Goal: Communication & Community: Answer question/provide support

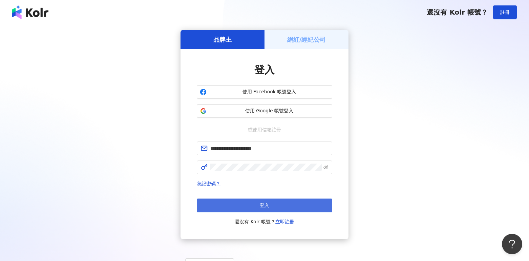
click at [235, 200] on button "登入" at bounding box center [265, 205] width 136 height 14
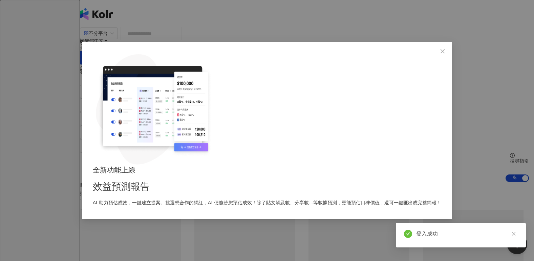
click at [441, 53] on icon "close" at bounding box center [443, 51] width 4 height 4
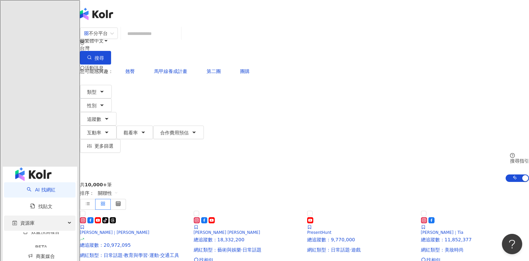
click at [23, 215] on span "資源庫" at bounding box center [27, 222] width 14 height 15
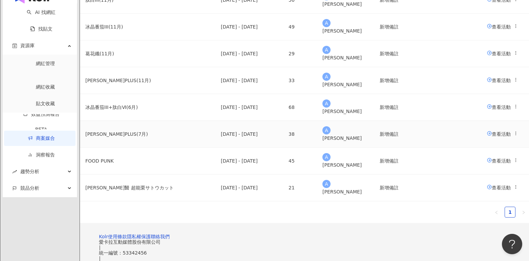
scroll to position [102, 0]
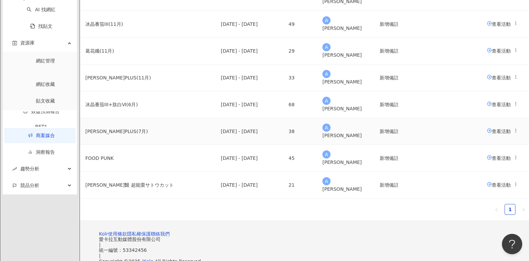
click at [487, 133] on span "查看活動" at bounding box center [499, 130] width 24 height 5
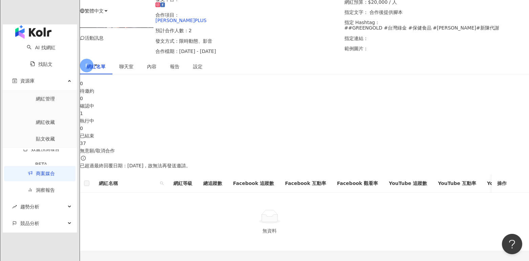
click at [133, 69] on span "聊天室" at bounding box center [126, 66] width 14 height 5
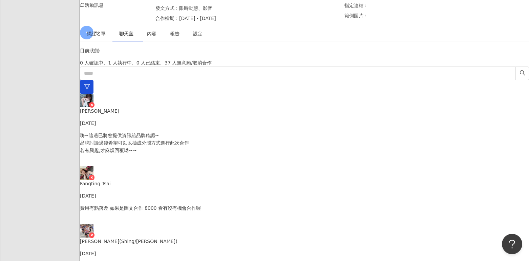
scroll to position [125, 0]
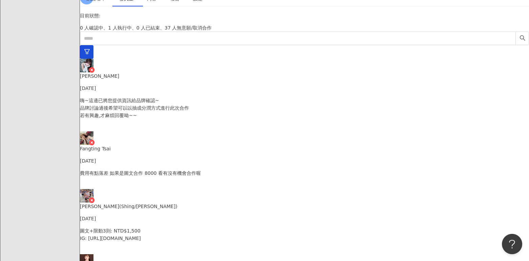
click at [163, 98] on p "嗨~這邊已將您提供資訊給品牌確認~ 品牌討論過後希望可以以抽成分潤方式進行此次合作 若有興趣,才麻煩回覆呦~~" at bounding box center [304, 108] width 449 height 22
click at [169, 227] on p "圖文+限動3則: NTD$1,500 IG: [URL][DOMAIN_NAME]" at bounding box center [304, 234] width 449 height 15
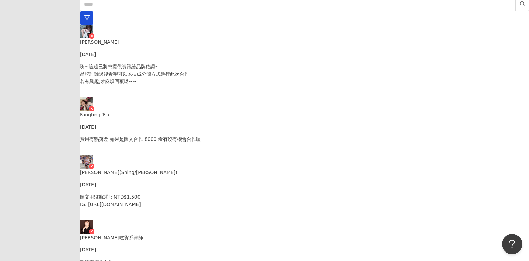
scroll to position [610, 0]
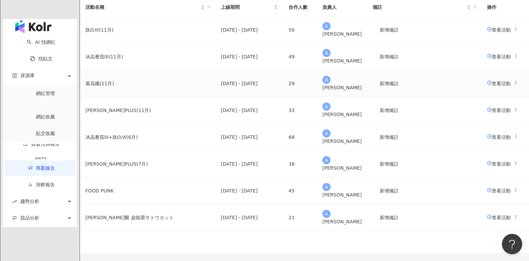
scroll to position [68, 0]
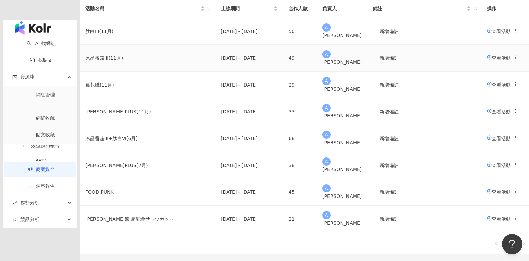
click at [487, 60] on span "查看活動" at bounding box center [499, 57] width 24 height 5
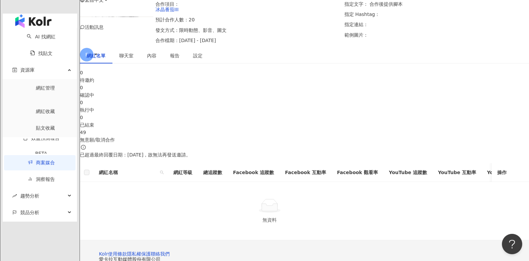
click at [133, 58] on span "聊天室" at bounding box center [126, 55] width 14 height 5
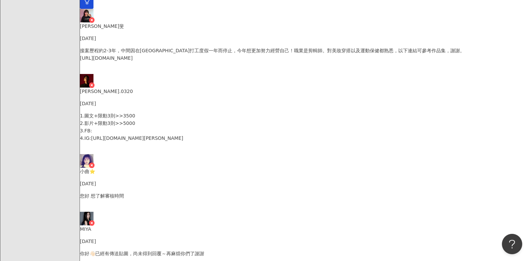
scroll to position [136, 0]
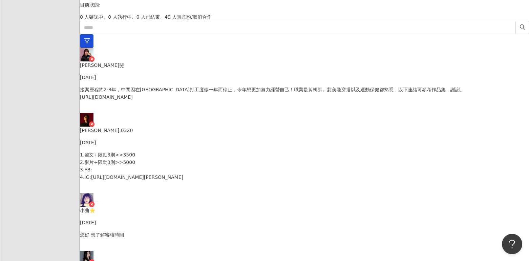
drag, startPoint x: 394, startPoint y: 171, endPoint x: 331, endPoint y: 139, distance: 70.9
copy p "麻煩加入以下生活圈,進生活圈麻煩丟個貼圖呦,後續合作資訊會在生活圈聯繫 PINK LINK KOL生活圈 Line@：@625rjzpv [URL][PERS…"
